Goal: Task Accomplishment & Management: Use online tool/utility

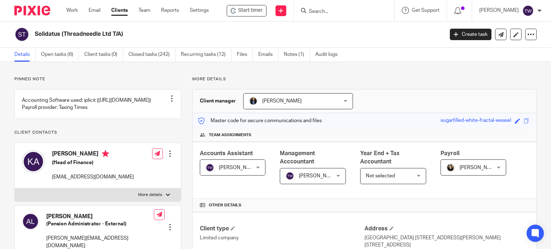
scroll to position [784, 0]
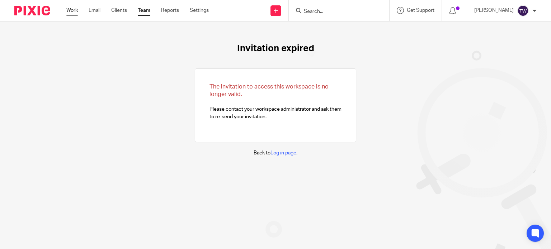
click at [74, 12] on link "Work" at bounding box center [71, 10] width 11 height 7
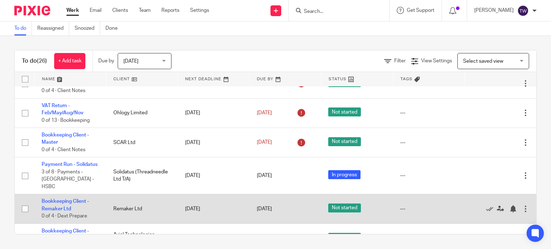
scroll to position [771, 0]
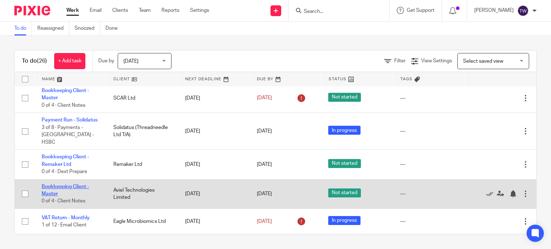
click at [69, 185] on link "Bookkeeping Client - Master" at bounding box center [65, 190] width 47 height 12
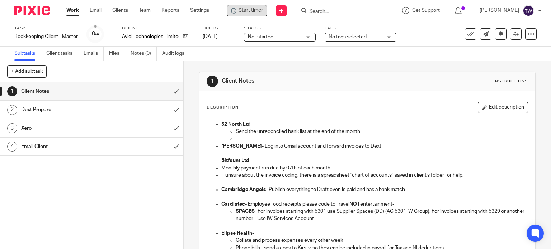
click at [263, 12] on span "Start timer" at bounding box center [251, 11] width 24 height 8
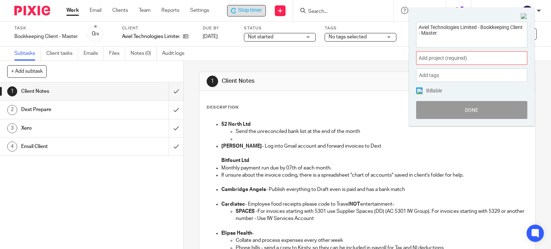
click at [449, 56] on span "Add project (required) :" at bounding box center [464, 59] width 90 height 8
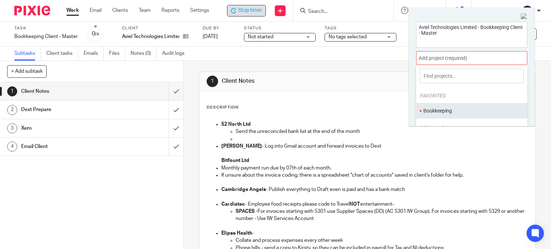
click at [449, 107] on li "Bookkeeping" at bounding box center [470, 111] width 94 height 8
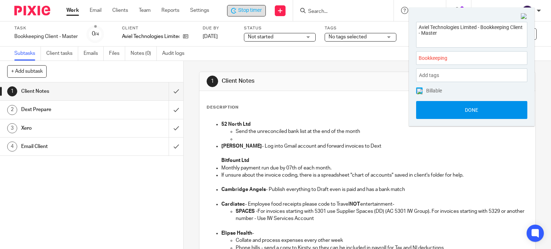
click at [472, 110] on button "Done" at bounding box center [471, 110] width 111 height 18
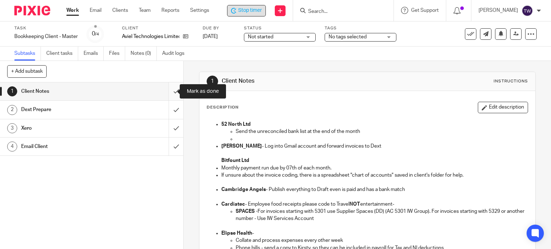
click at [168, 91] on input "submit" at bounding box center [91, 91] width 183 height 18
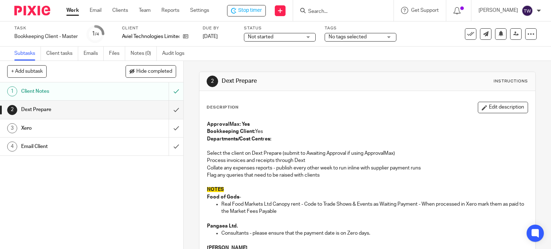
click at [233, 17] on div "Stop timer Send new email Create task Add client Get Support Contact Support He…" at bounding box center [387, 10] width 335 height 21
click at [241, 14] on div "Stop timer" at bounding box center [246, 11] width 31 height 8
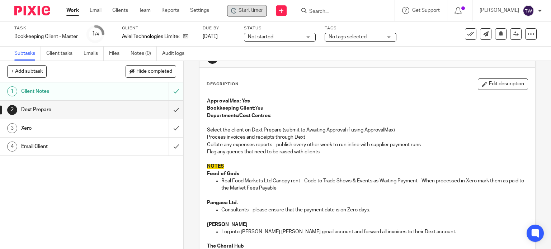
scroll to position [36, 0]
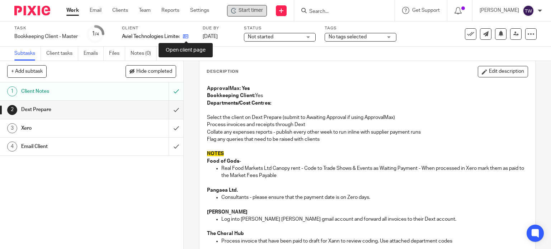
click at [185, 37] on icon at bounding box center [185, 36] width 5 height 5
